Goal: Task Accomplishment & Management: Complete application form

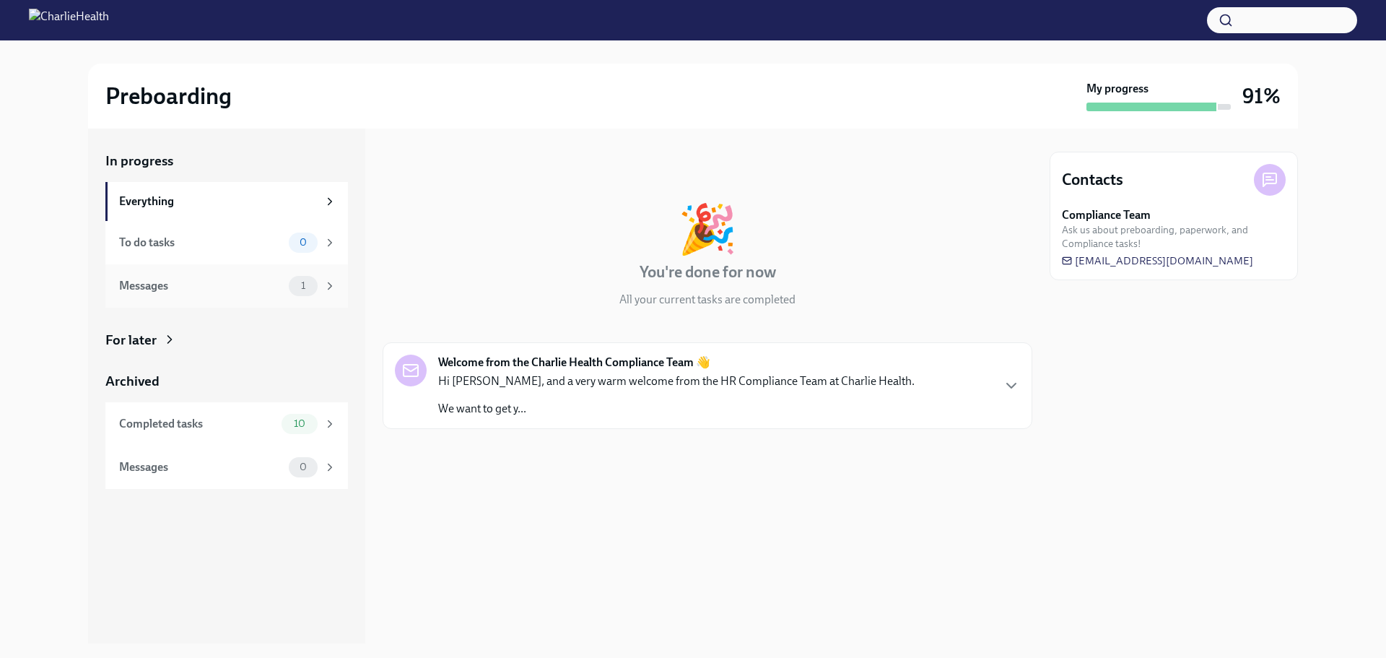
click at [249, 279] on div "Messages" at bounding box center [201, 286] width 164 height 16
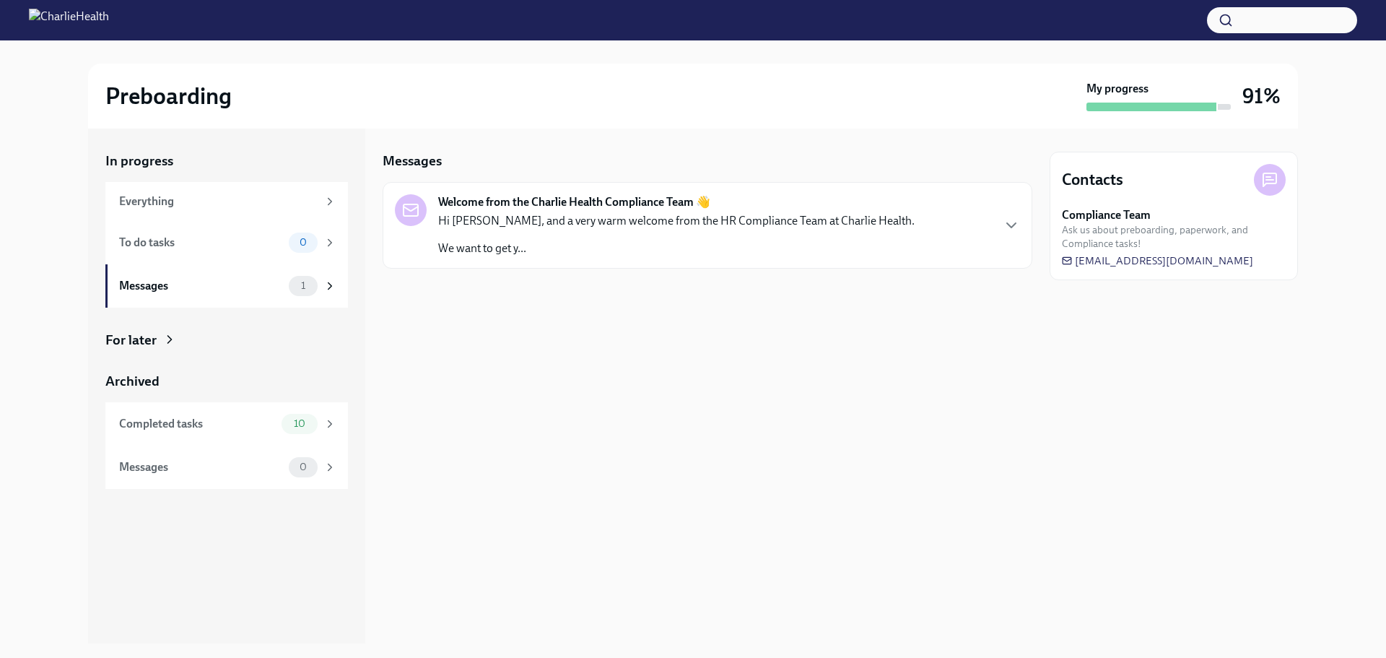
click at [640, 235] on div "Hi [PERSON_NAME], and a very warm welcome from the HR Compliance Team at Charli…" at bounding box center [676, 234] width 477 height 43
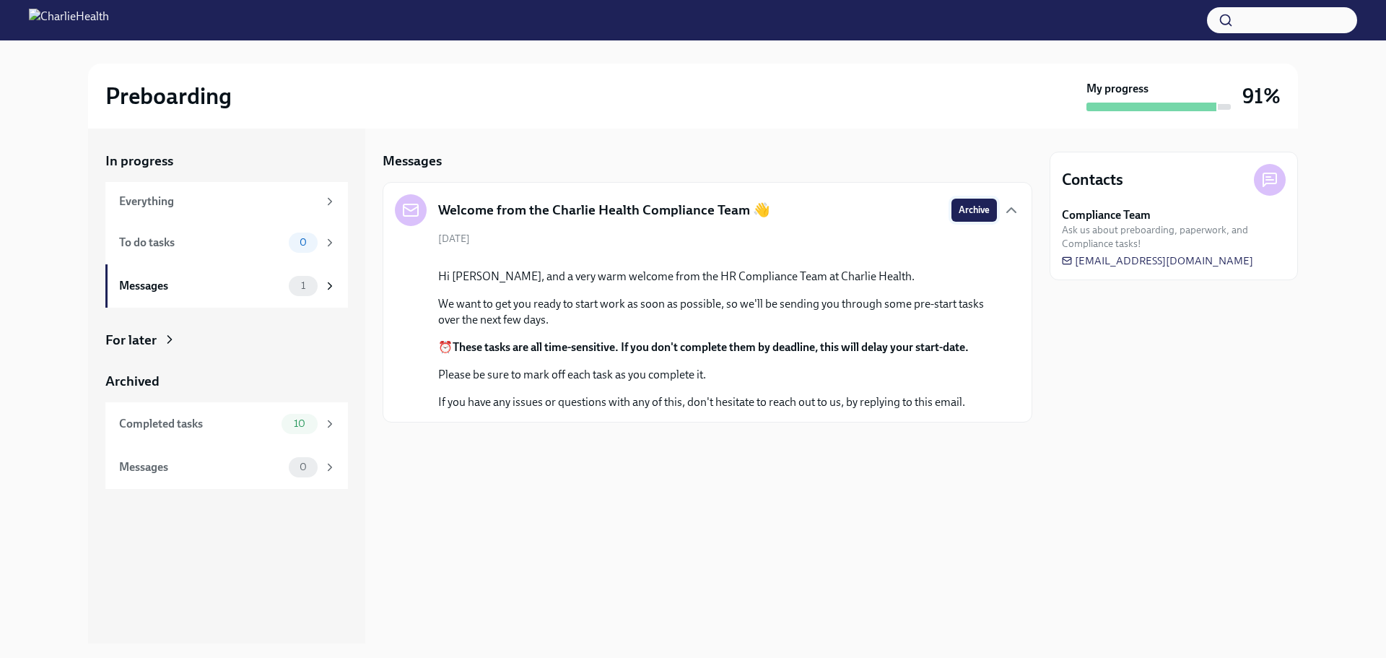
click at [963, 216] on span "Archive" at bounding box center [974, 210] width 31 height 14
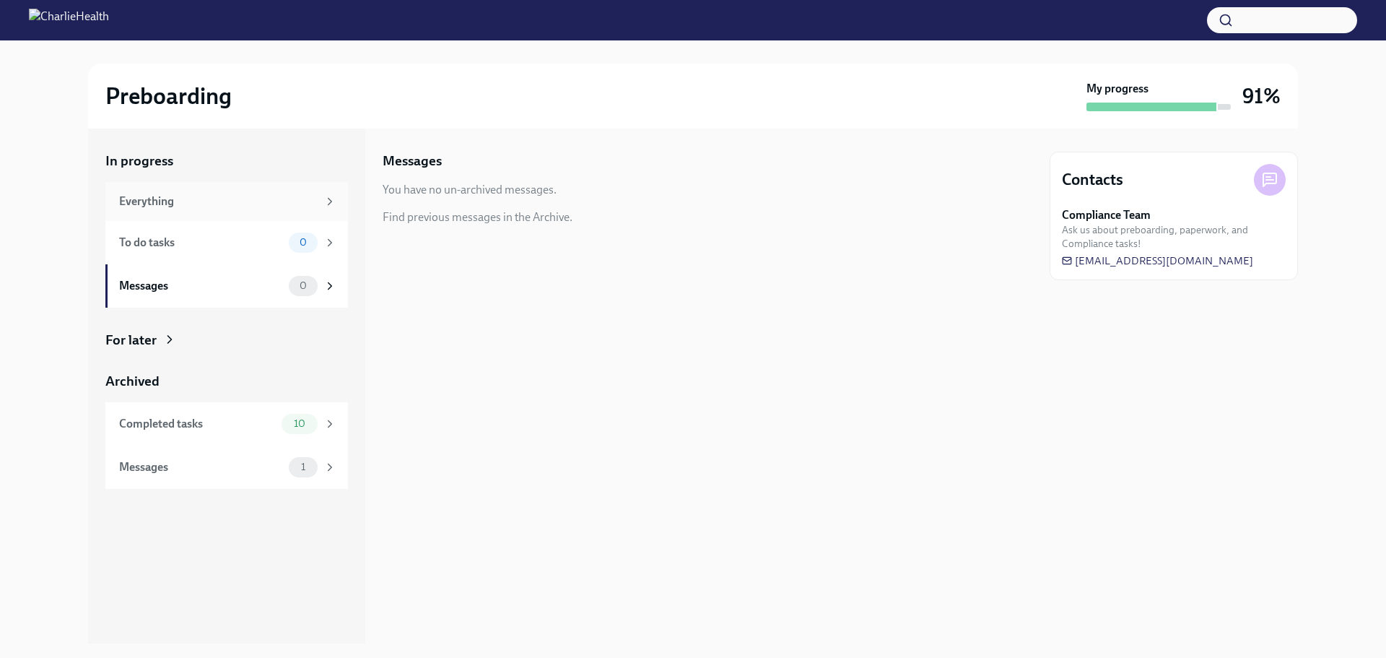
click at [191, 200] on div "Everything" at bounding box center [218, 202] width 199 height 16
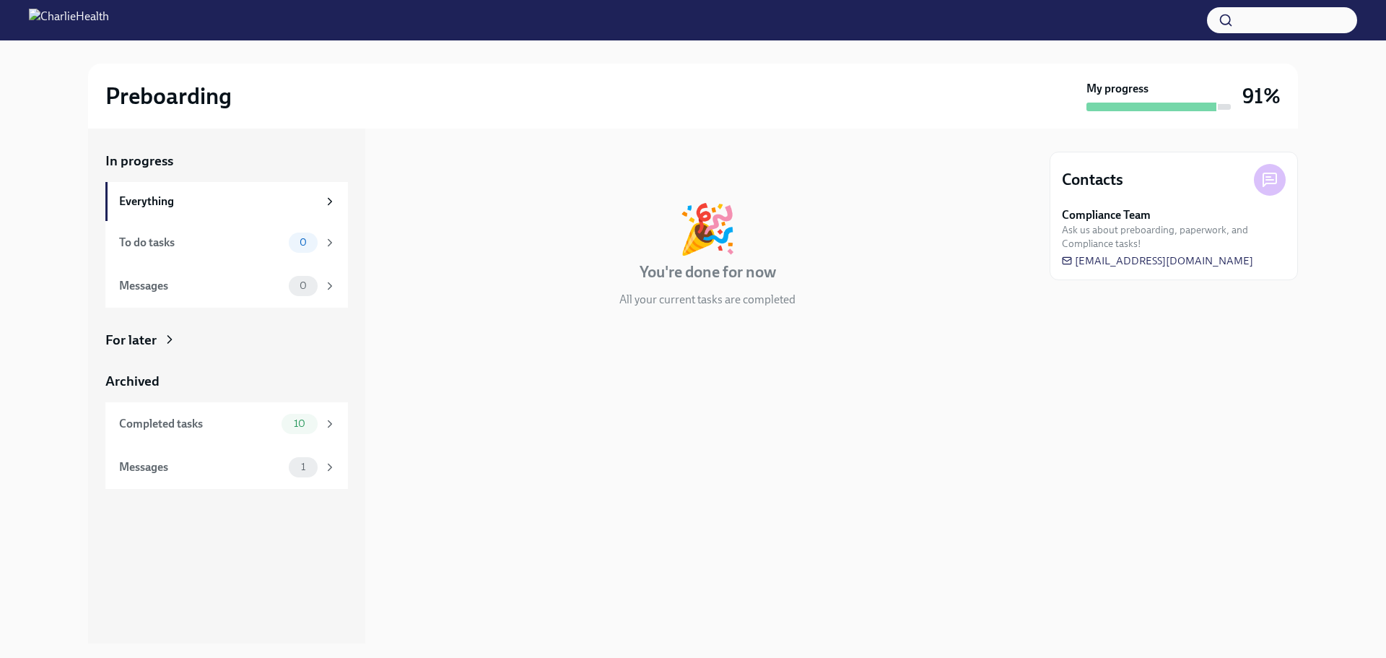
click at [1256, 100] on h3 "91%" at bounding box center [1262, 96] width 38 height 26
click at [1258, 101] on h3 "91%" at bounding box center [1262, 96] width 38 height 26
click at [903, 166] on div "In progress" at bounding box center [708, 161] width 650 height 19
